Goal: Task Accomplishment & Management: Manage account settings

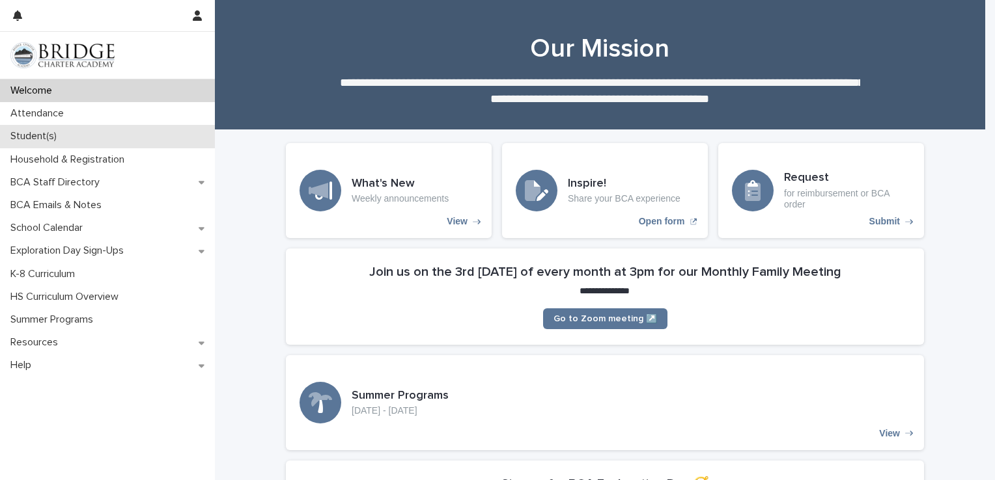
click at [122, 133] on div "Student(s)" at bounding box center [107, 136] width 215 height 23
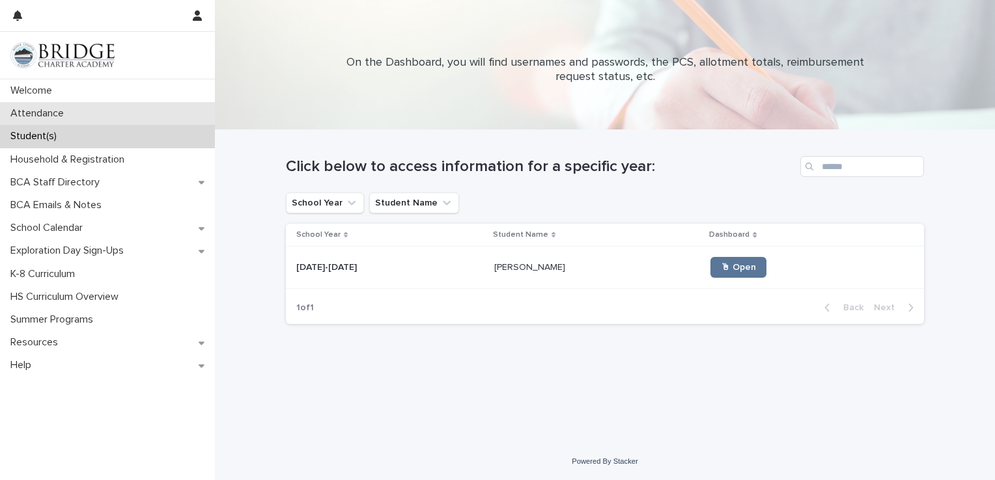
click at [135, 110] on div "Attendance" at bounding box center [107, 113] width 215 height 23
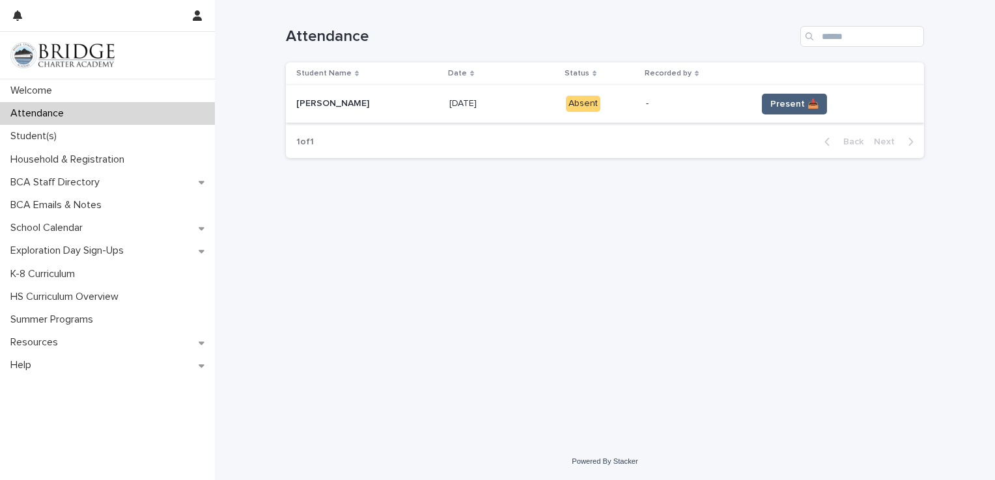
click at [780, 107] on span "Present 📥" at bounding box center [794, 104] width 48 height 13
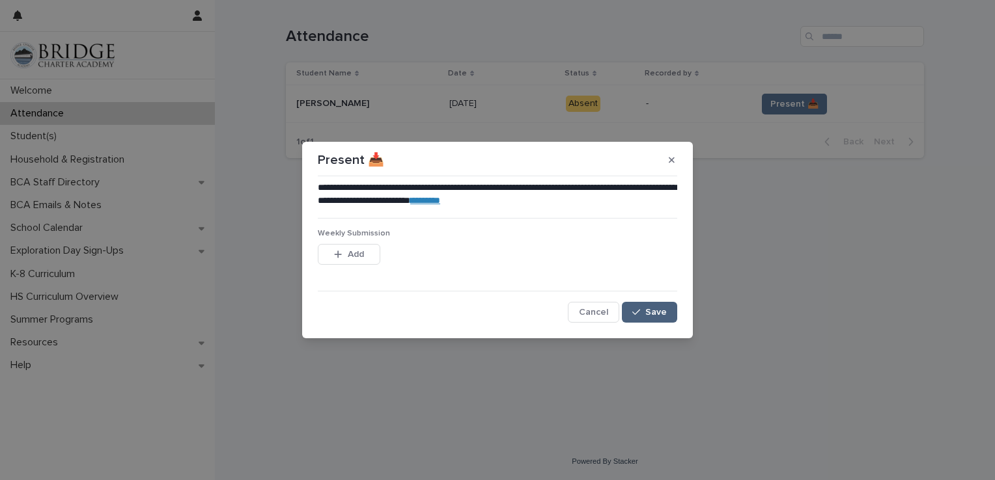
click at [663, 309] on span "Save" at bounding box center [655, 312] width 21 height 9
